Goal: Information Seeking & Learning: Learn about a topic

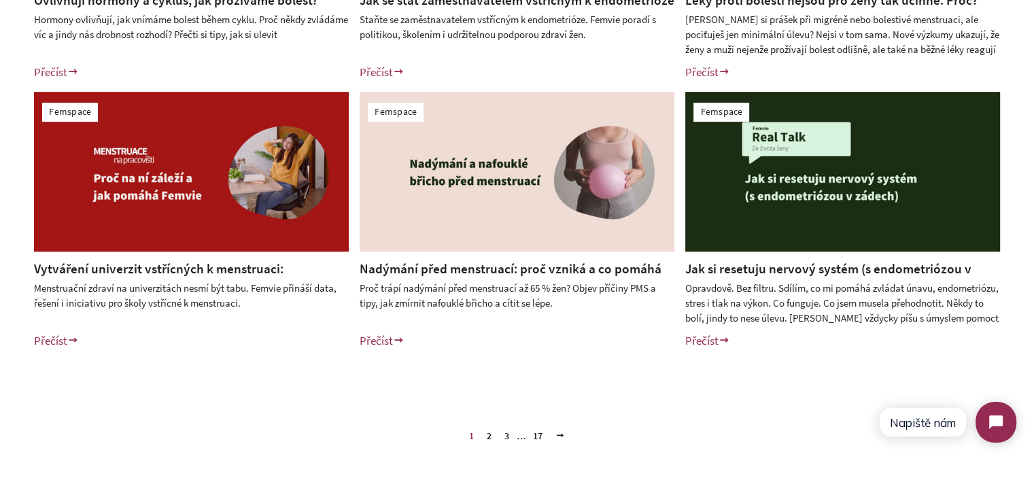
scroll to position [748, 0]
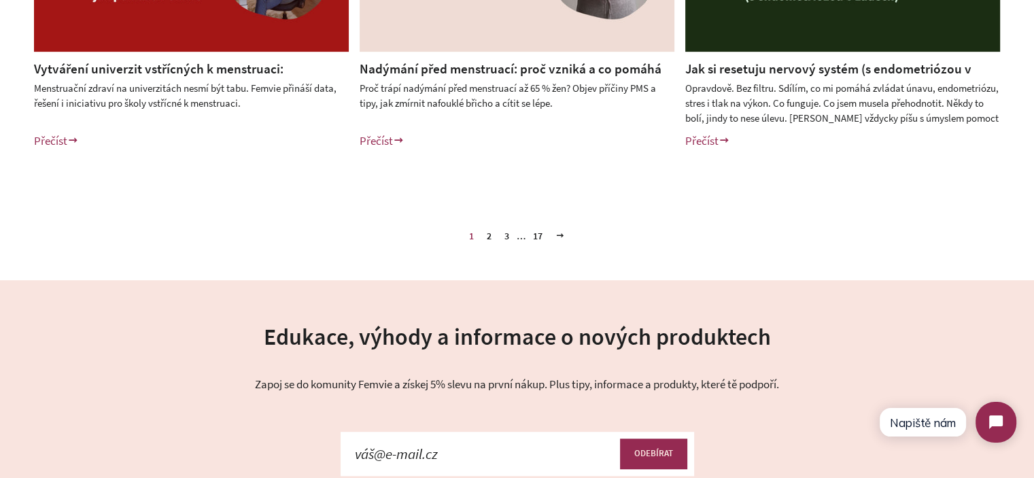
click at [487, 234] on link "2" at bounding box center [489, 236] width 16 height 20
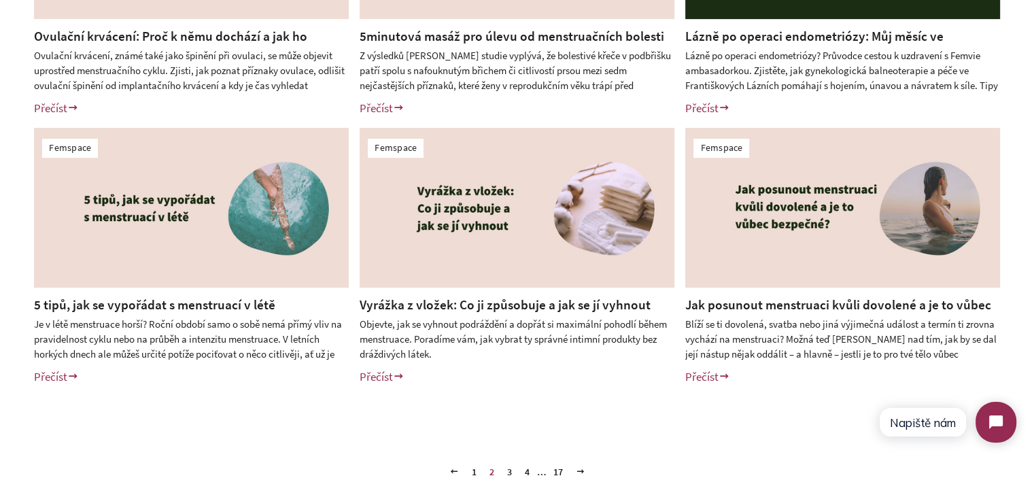
scroll to position [544, 0]
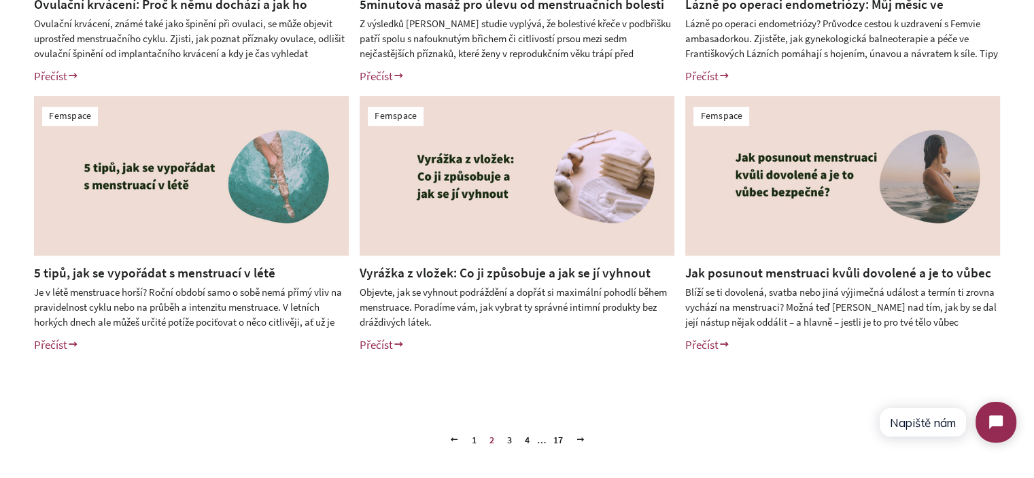
click at [508, 445] on link "3" at bounding box center [510, 440] width 16 height 20
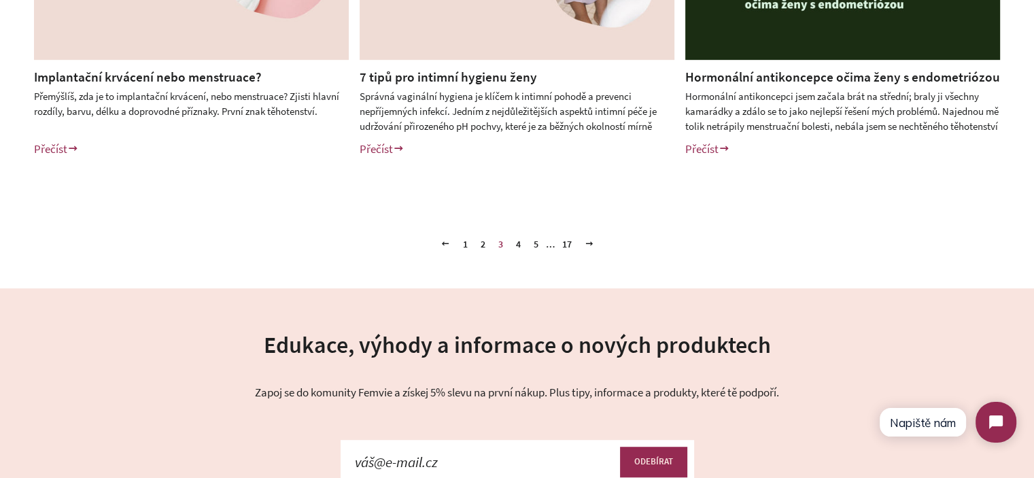
scroll to position [748, 0]
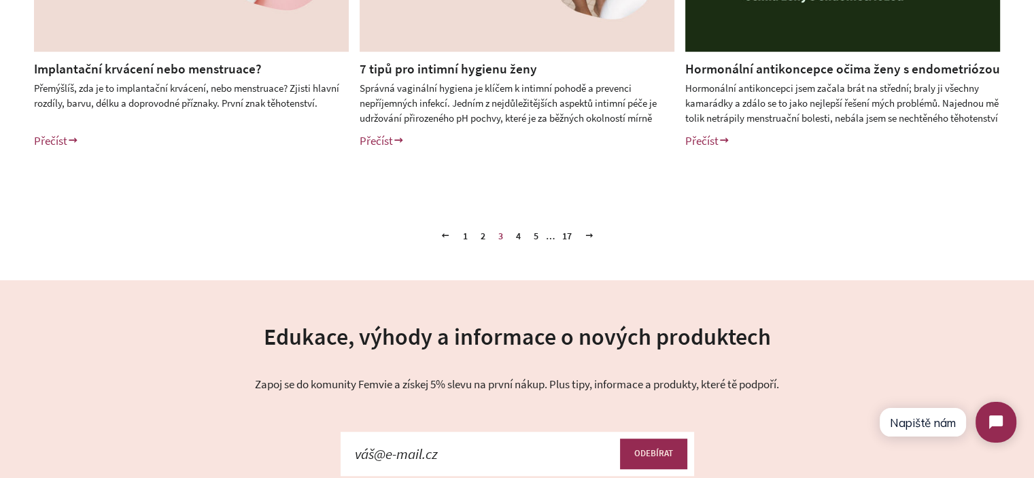
click at [521, 239] on link "4" at bounding box center [519, 236] width 16 height 20
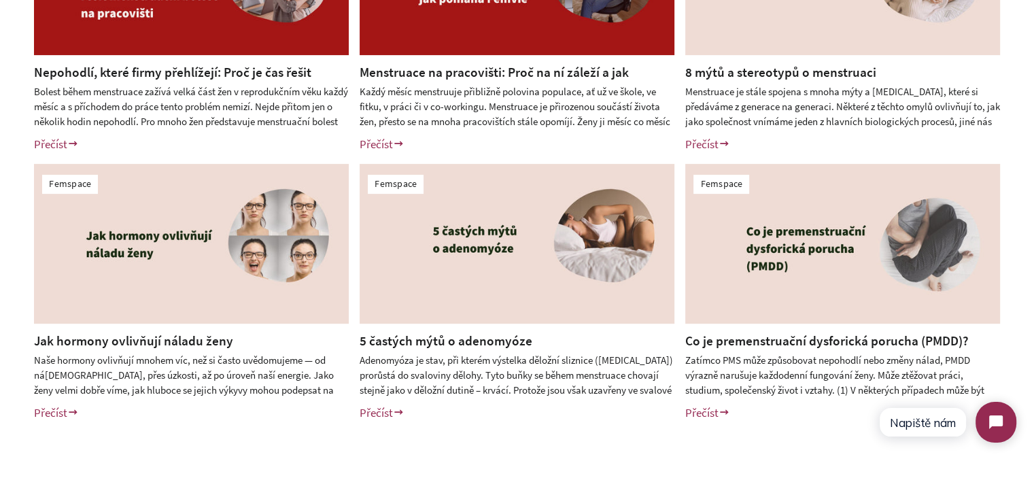
click at [805, 73] on link "8 mýtů a stereotypů o menstruaci" at bounding box center [780, 72] width 191 height 16
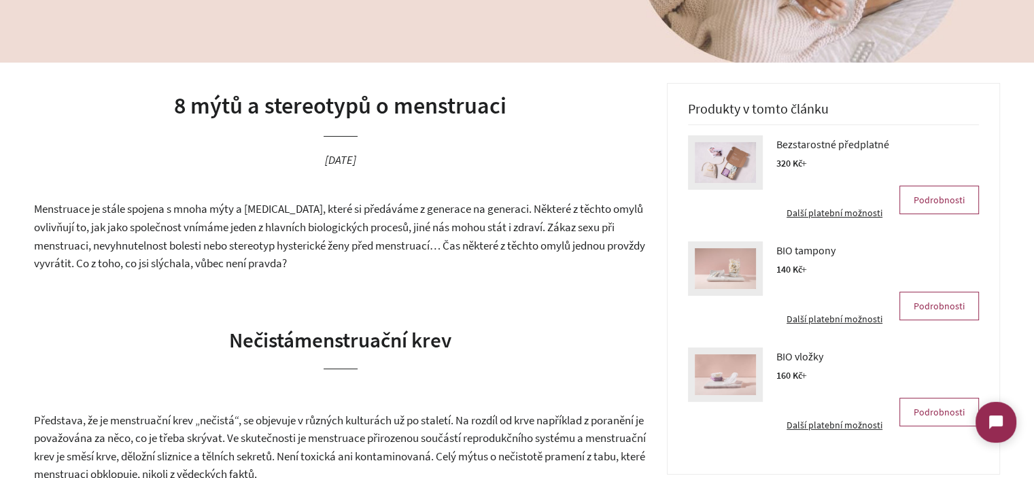
click at [175, 111] on h1 "8 mýtů a stereotypů o menstruaci" at bounding box center [340, 106] width 613 height 33
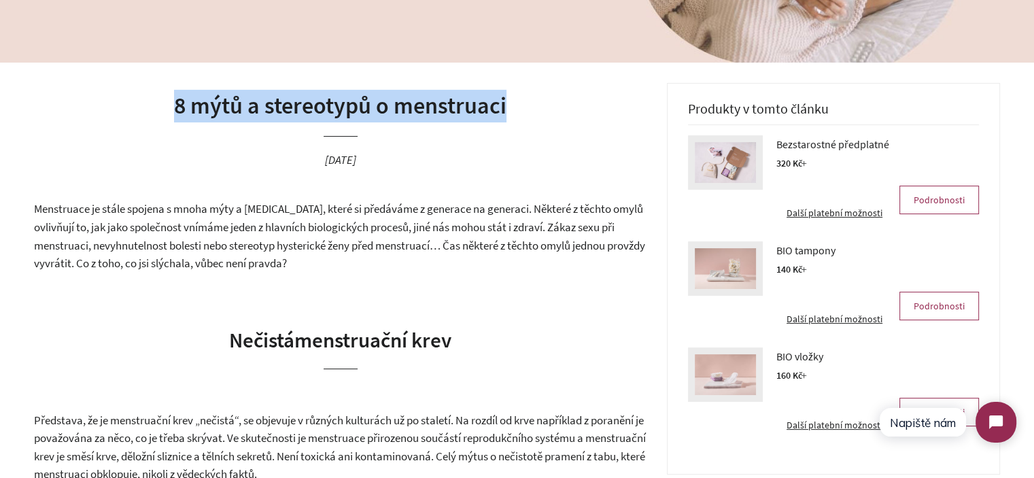
click at [175, 111] on h1 "8 mýtů a stereotypů o menstruaci" at bounding box center [340, 106] width 613 height 33
click at [192, 111] on h1 "8 mýtů a stereotypů o menstruaci" at bounding box center [340, 106] width 613 height 33
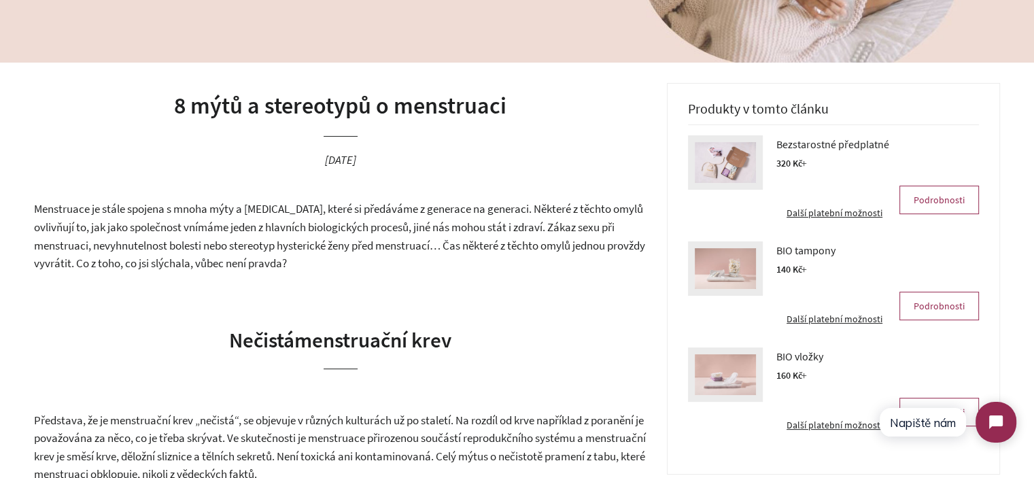
click at [190, 103] on h1 "8 mýtů a stereotypů o menstruaci" at bounding box center [340, 106] width 613 height 33
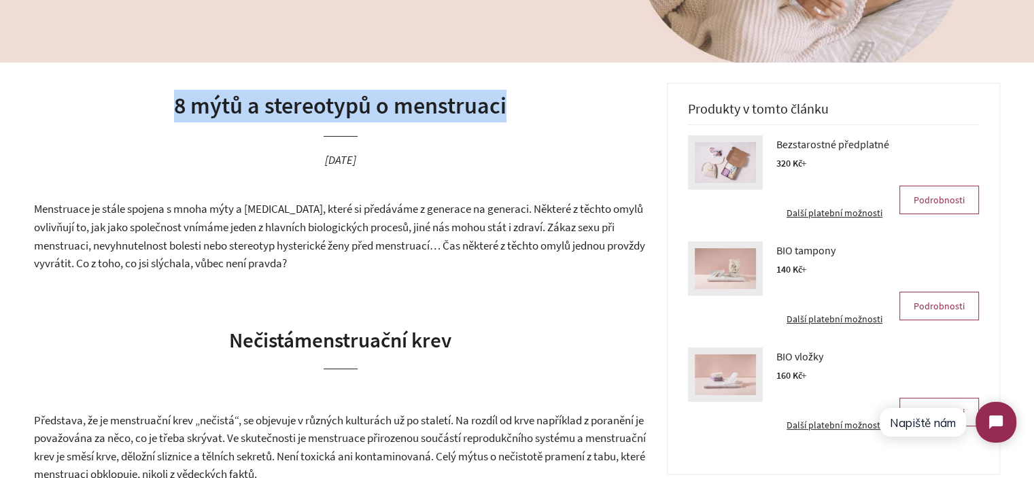
click at [190, 103] on h1 "8 mýtů a stereotypů o menstruaci" at bounding box center [340, 106] width 613 height 33
click at [169, 105] on h1 "8 mýtů a stereotypů o menstruaci" at bounding box center [340, 106] width 613 height 33
drag, startPoint x: 177, startPoint y: 103, endPoint x: 627, endPoint y: 111, distance: 450.1
click at [627, 111] on h1 "8 mýtů a stereotypů o menstruaci" at bounding box center [340, 106] width 613 height 33
drag, startPoint x: 534, startPoint y: 111, endPoint x: 435, endPoint y: 119, distance: 99.6
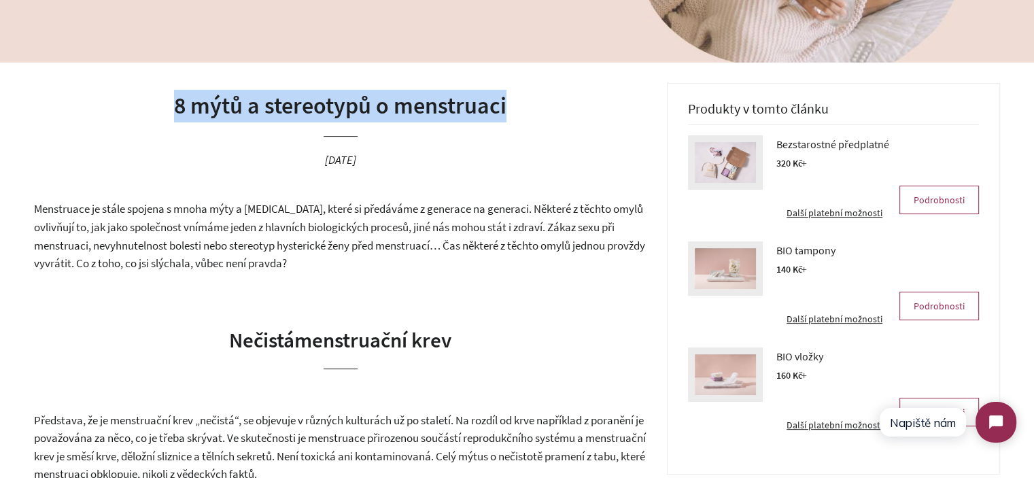
click at [534, 111] on h1 "8 mýtů a stereotypů o menstruaci" at bounding box center [340, 106] width 613 height 33
click at [411, 119] on h1 "8 mýtů a stereotypů o menstruaci" at bounding box center [340, 106] width 613 height 33
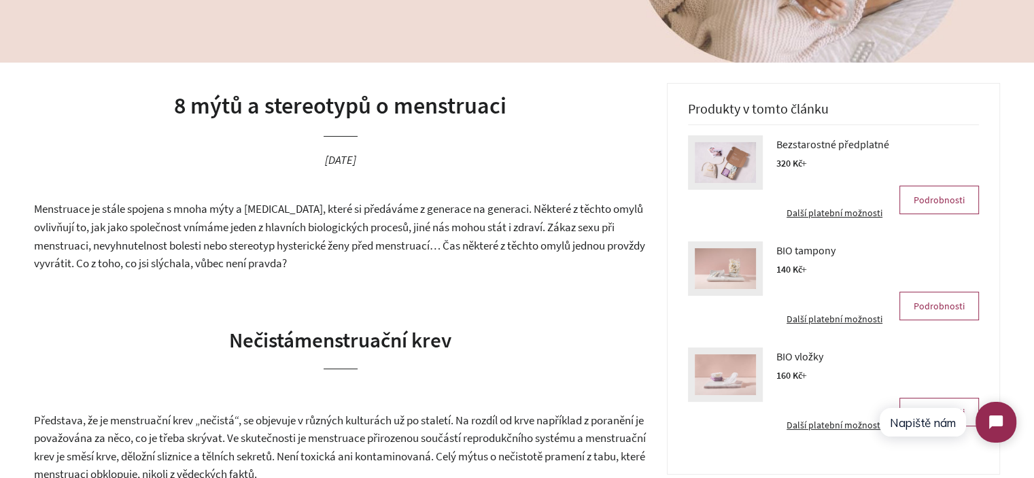
click at [436, 114] on h1 "8 mýtů a stereotypů o menstruaci" at bounding box center [340, 106] width 613 height 33
click at [449, 113] on h1 "8 mýtů a stereotypů o menstruaci" at bounding box center [340, 106] width 613 height 33
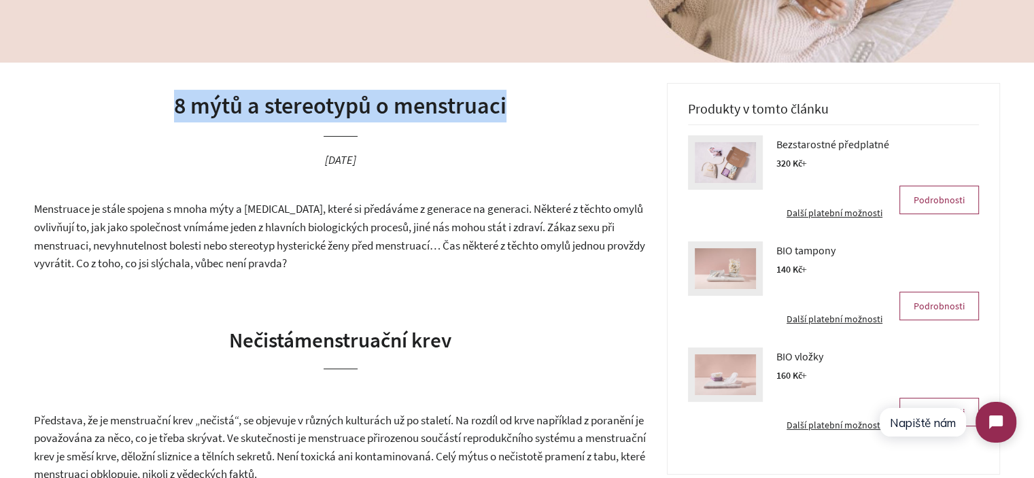
drag, startPoint x: 449, startPoint y: 113, endPoint x: 154, endPoint y: 109, distance: 295.7
click at [154, 109] on h1 "8 mýtů a stereotypů o menstruaci" at bounding box center [340, 106] width 613 height 33
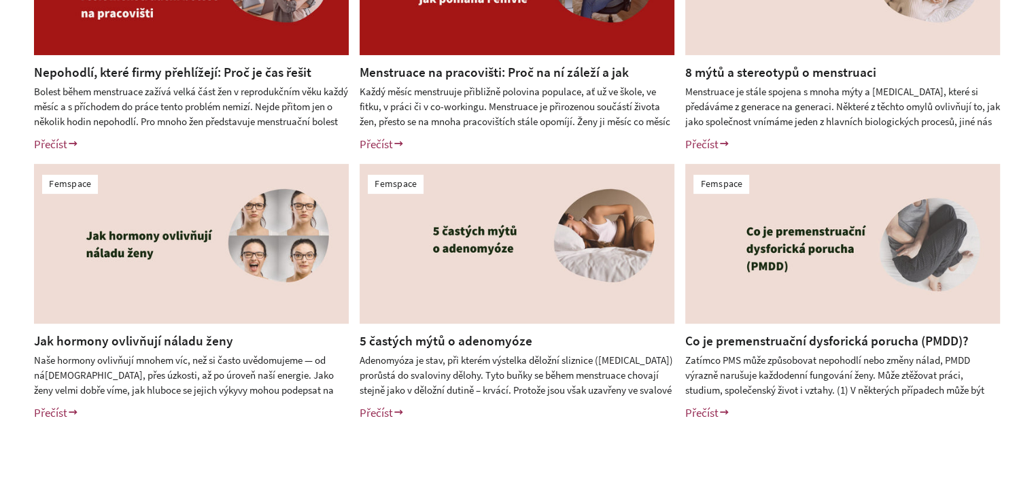
click at [3, 247] on div "Femspace Nepohodlí, které firmy přehlížejí: Proč je čas řešit menstruační boles…" at bounding box center [517, 158] width 1034 height 595
click at [0, 245] on div "Femspace Nepohodlí, které firmy přehlížejí: Proč je čas řešit menstruační boles…" at bounding box center [517, 158] width 1034 height 595
